Goal: Task Accomplishment & Management: Use online tool/utility

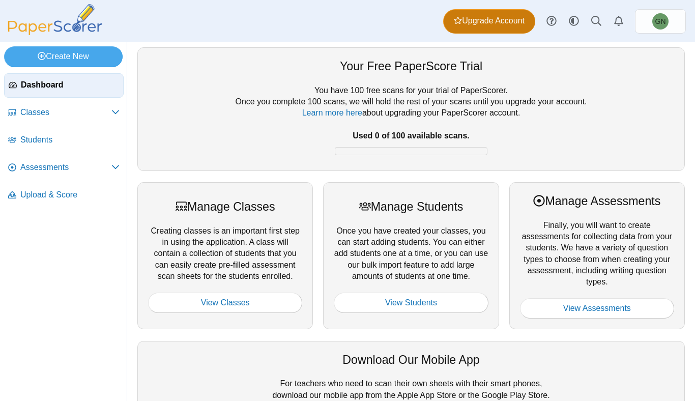
click at [489, 12] on link "Upgrade Account" at bounding box center [489, 21] width 92 height 24
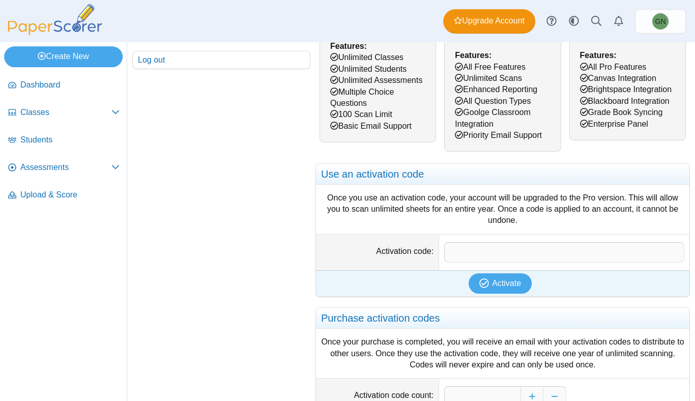
scroll to position [25, 0]
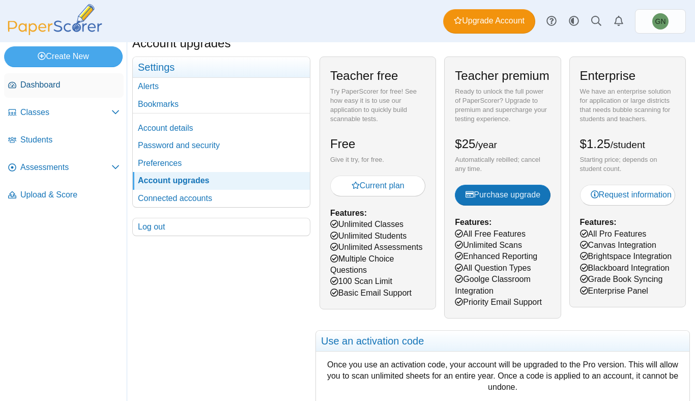
click at [47, 83] on span "Dashboard" at bounding box center [69, 84] width 99 height 11
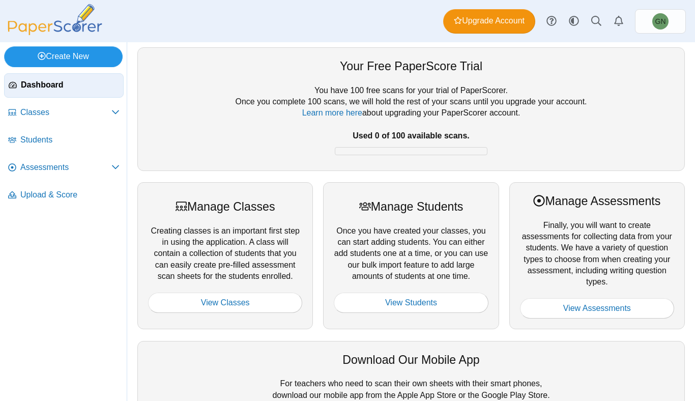
click at [57, 58] on link "Create New" at bounding box center [63, 56] width 119 height 20
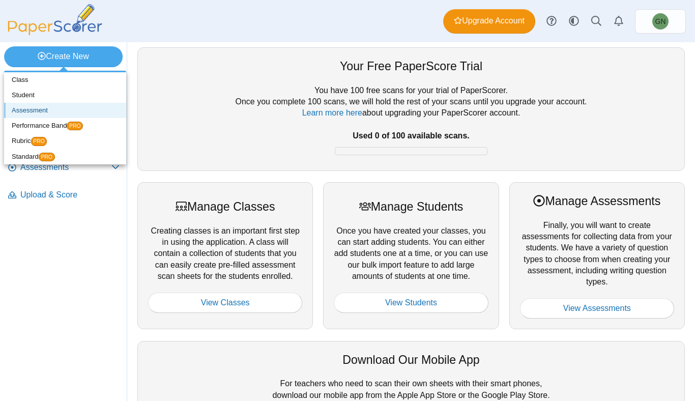
click at [43, 111] on link "Assessment" at bounding box center [65, 110] width 122 height 15
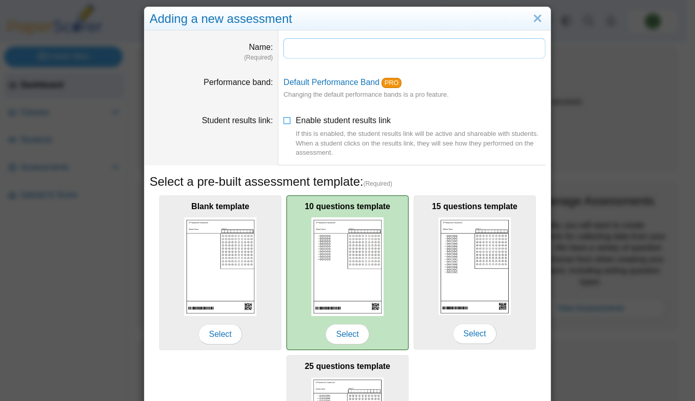
scroll to position [69, 0]
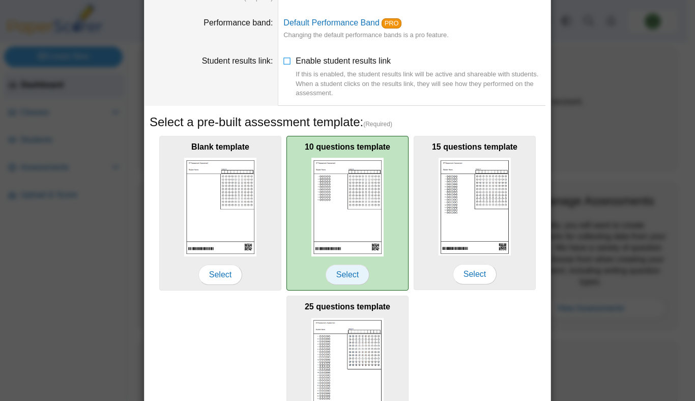
click at [355, 271] on span "Select" at bounding box center [348, 275] width 44 height 20
click at [353, 205] on img at bounding box center [348, 207] width 72 height 98
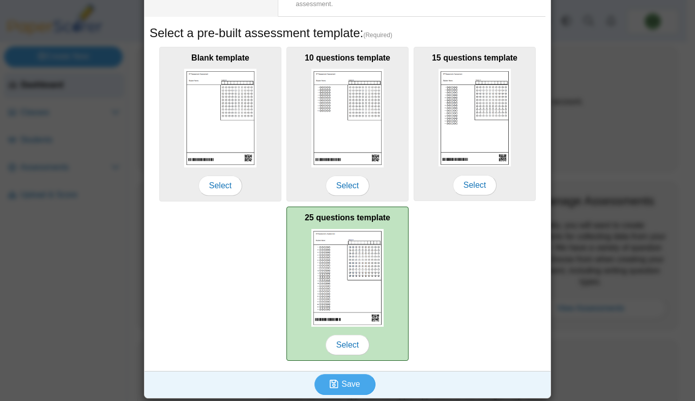
scroll to position [161, 0]
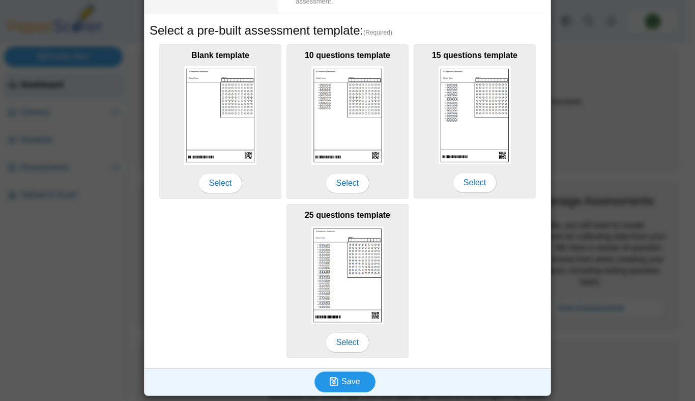
click at [347, 378] on span "Save" at bounding box center [351, 381] width 18 height 9
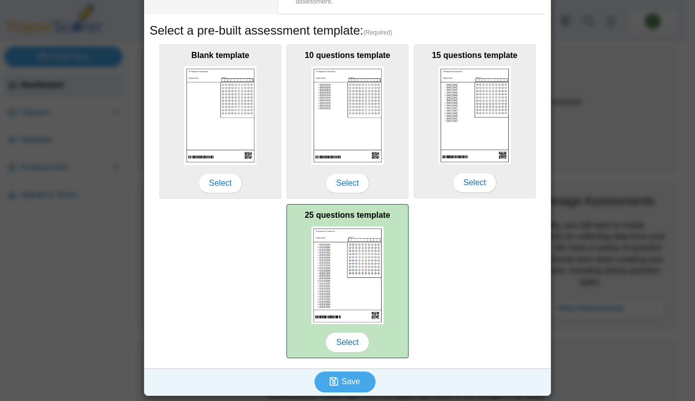
scroll to position [0, 0]
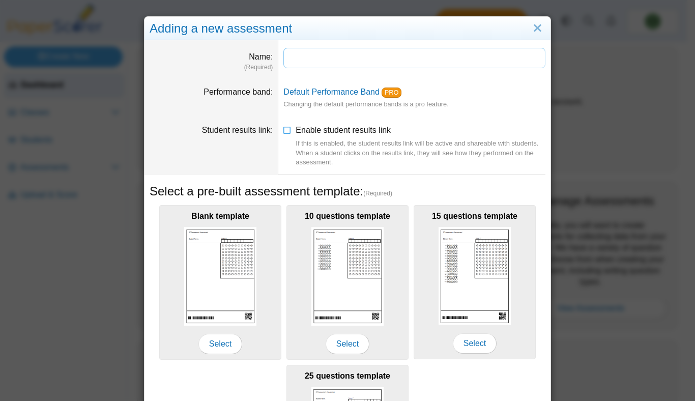
click at [307, 59] on input "Name" at bounding box center [415, 58] width 262 height 20
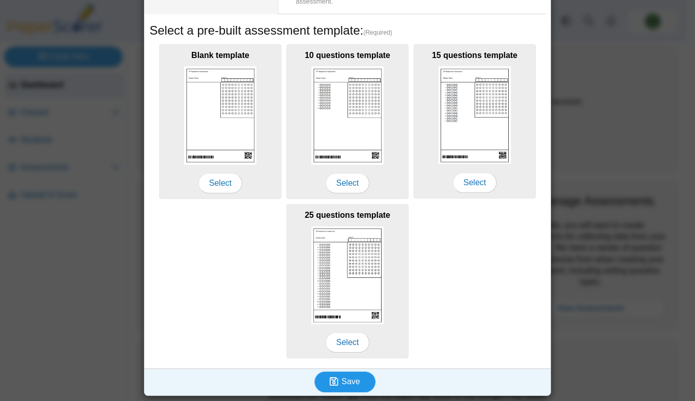
type input "**********"
click at [358, 384] on button "Save" at bounding box center [345, 382] width 61 height 20
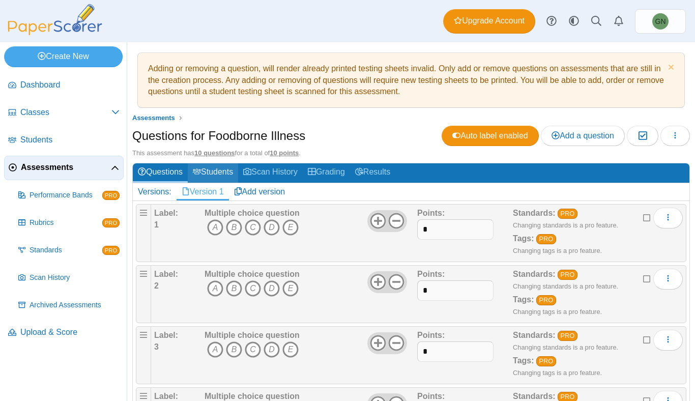
click at [221, 174] on link "Students" at bounding box center [213, 172] width 50 height 19
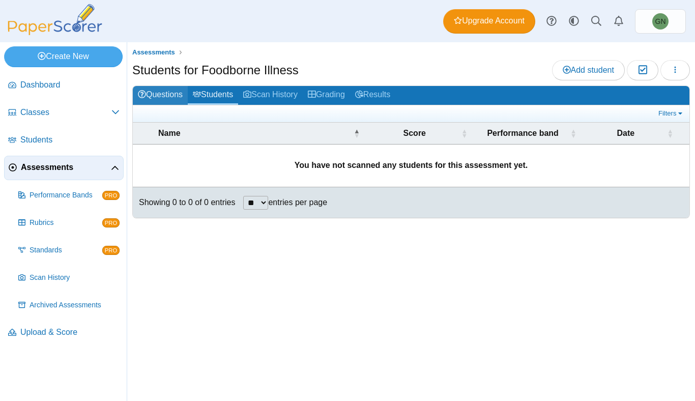
click at [168, 94] on link "Questions" at bounding box center [160, 95] width 55 height 19
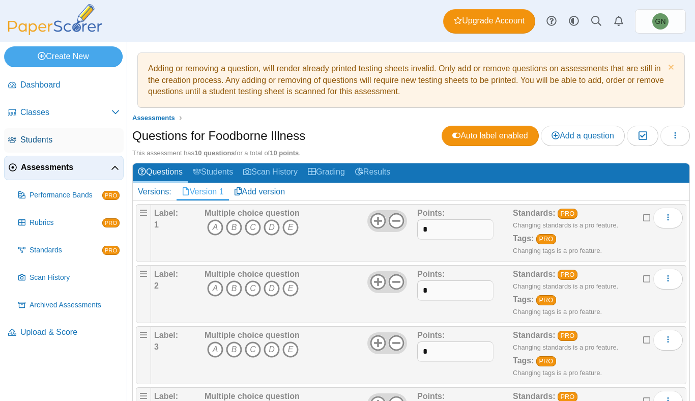
click at [53, 141] on span "Students" at bounding box center [69, 139] width 99 height 11
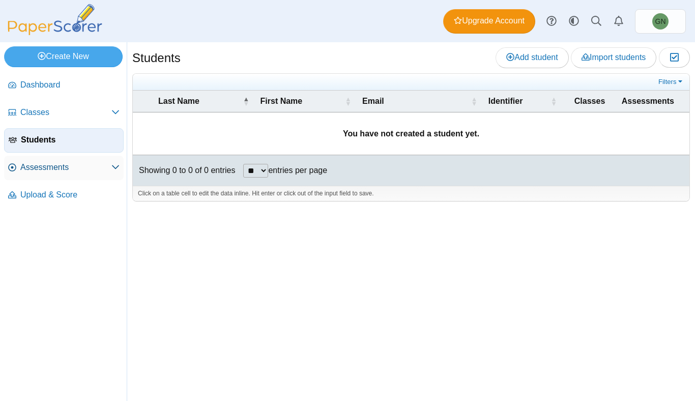
click at [32, 164] on span "Assessments" at bounding box center [65, 167] width 91 height 11
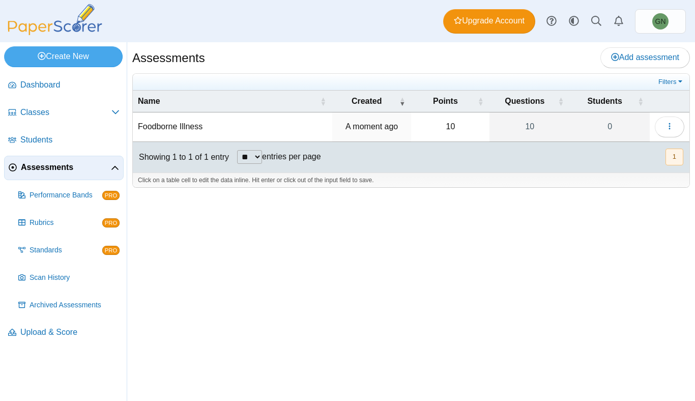
click at [389, 132] on td "A moment ago" at bounding box center [371, 126] width 79 height 29
click at [201, 128] on td "Foodborne Illness" at bounding box center [233, 126] width 200 height 29
click at [454, 130] on td "10" at bounding box center [450, 126] width 78 height 29
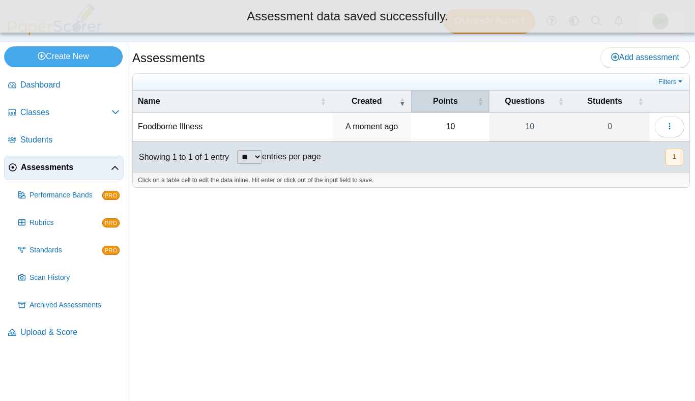
click at [483, 96] on span "\a Points\a : Activate to sort" at bounding box center [480, 101] width 6 height 21
click at [447, 124] on td "10" at bounding box center [450, 126] width 78 height 29
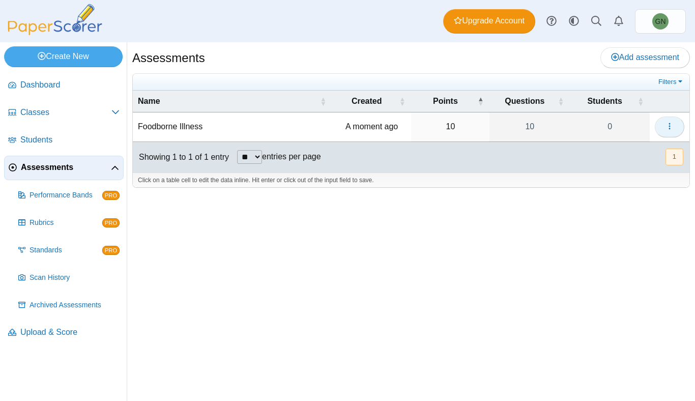
click at [666, 127] on icon "button" at bounding box center [670, 126] width 8 height 8
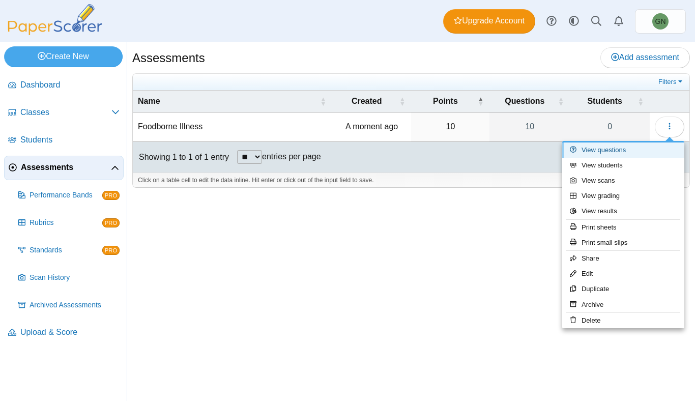
click at [588, 148] on link "View questions" at bounding box center [623, 150] width 122 height 15
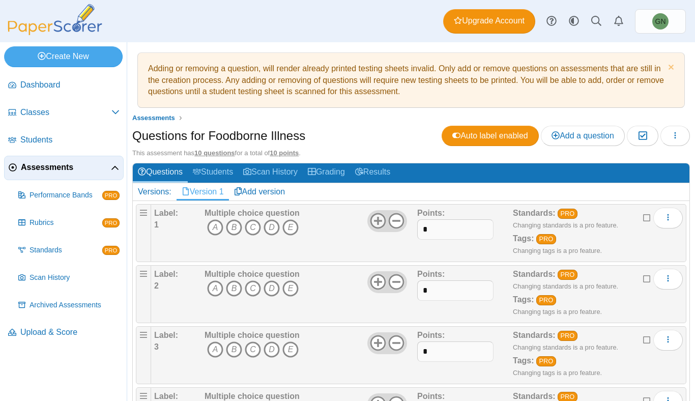
click at [379, 226] on use at bounding box center [378, 221] width 16 height 16
click at [375, 222] on icon at bounding box center [378, 221] width 16 height 16
click at [388, 219] on icon at bounding box center [396, 221] width 16 height 16
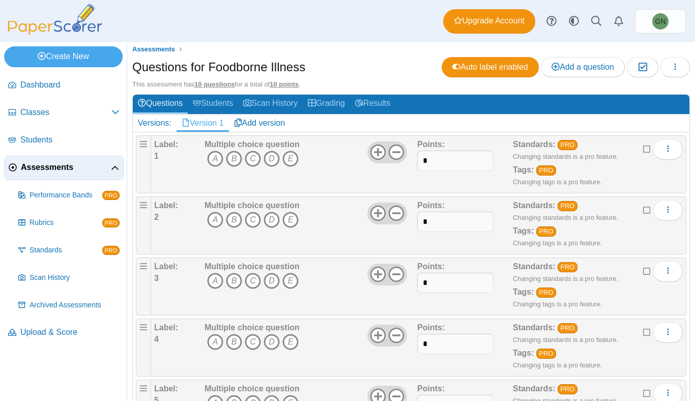
scroll to position [131, 0]
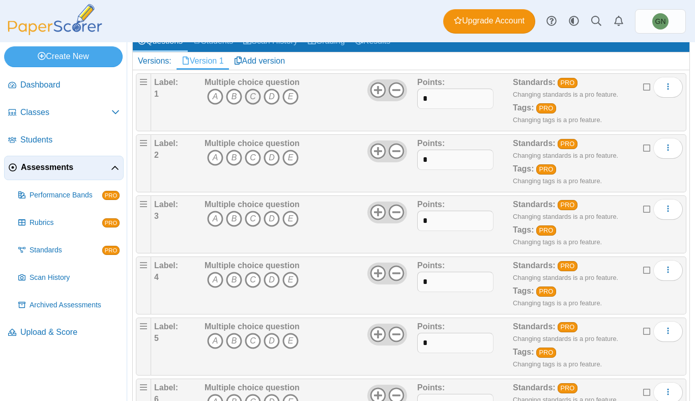
click at [247, 93] on icon "C" at bounding box center [253, 97] width 16 height 16
click at [271, 159] on icon "D" at bounding box center [272, 158] width 16 height 16
click at [235, 218] on icon "B" at bounding box center [234, 219] width 16 height 16
click at [268, 281] on icon "D" at bounding box center [272, 280] width 16 height 16
click at [248, 340] on icon "C" at bounding box center [253, 341] width 16 height 16
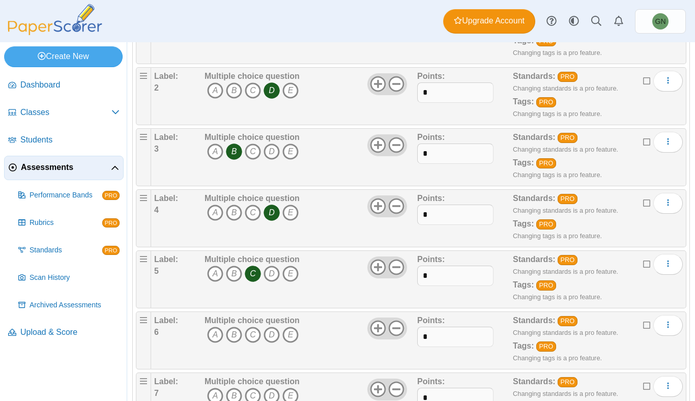
scroll to position [199, 0]
click at [252, 335] on icon "C" at bounding box center [253, 334] width 16 height 16
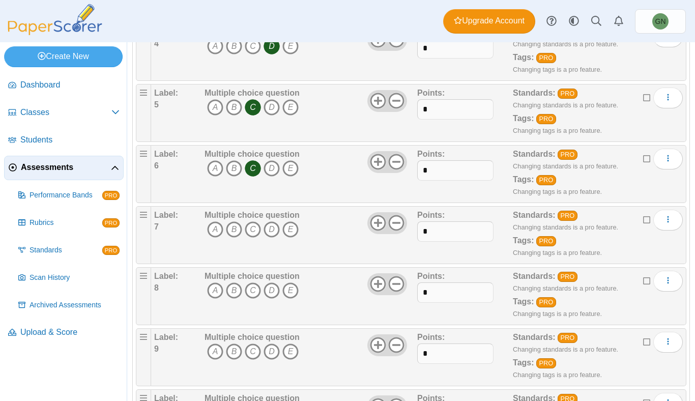
scroll to position [368, 0]
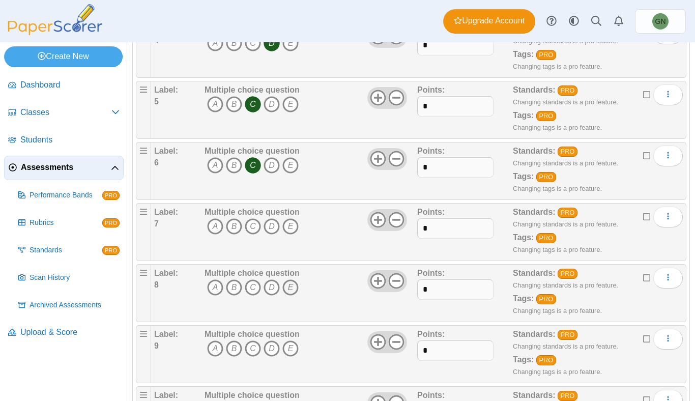
click at [294, 289] on icon "E" at bounding box center [291, 287] width 16 height 16
click at [230, 347] on icon "B" at bounding box center [234, 349] width 16 height 16
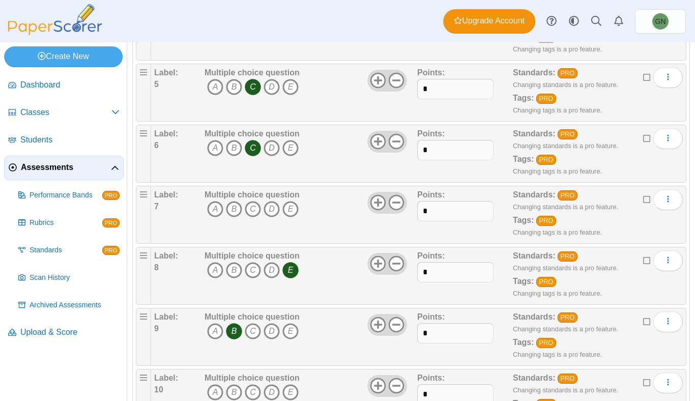
scroll to position [435, 0]
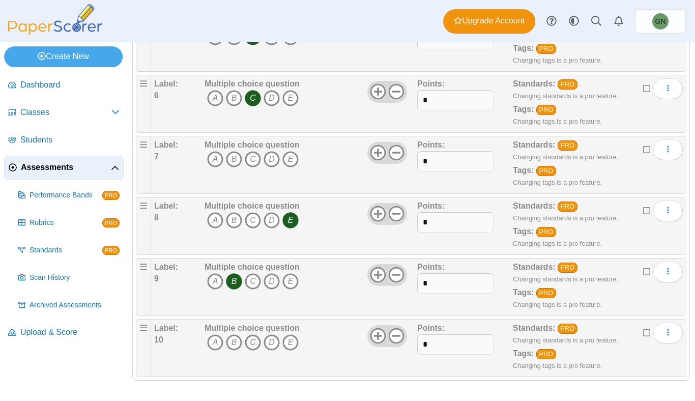
click at [245, 341] on icon "C" at bounding box center [253, 342] width 16 height 16
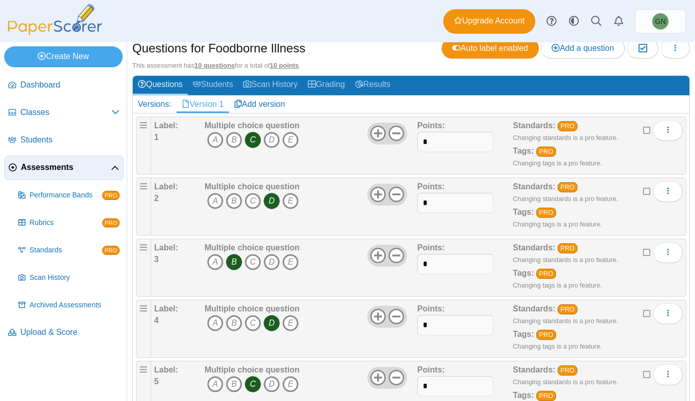
scroll to position [0, 0]
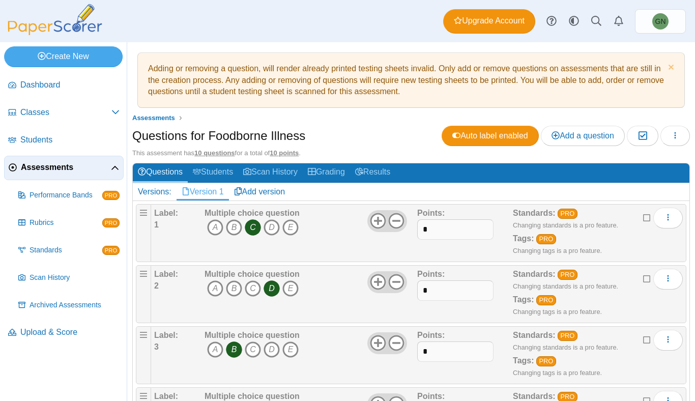
click at [643, 217] on icon at bounding box center [647, 216] width 8 height 7
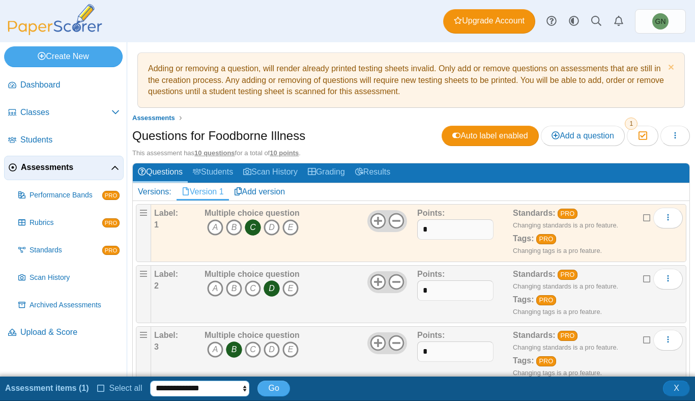
click at [201, 393] on select "**********" at bounding box center [199, 388] width 99 height 15
click at [679, 392] on span "X" at bounding box center [677, 388] width 6 height 9
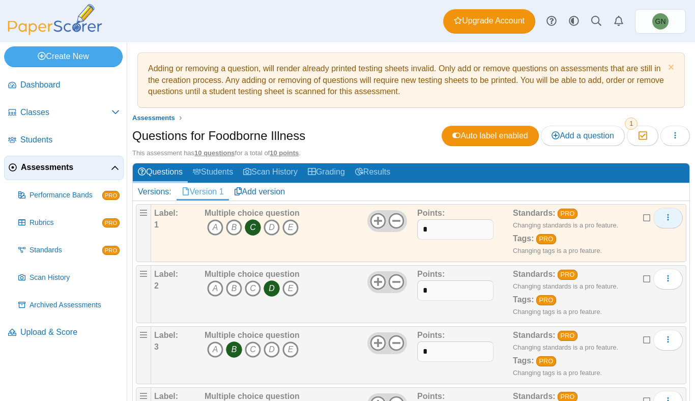
click at [664, 213] on span "More options" at bounding box center [668, 217] width 8 height 9
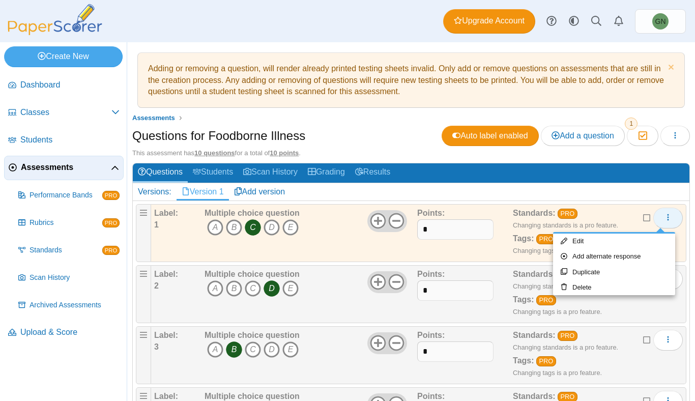
click at [668, 218] on use "More options" at bounding box center [669, 217] width 2 height 7
